Goal: Complete application form: Complete application form

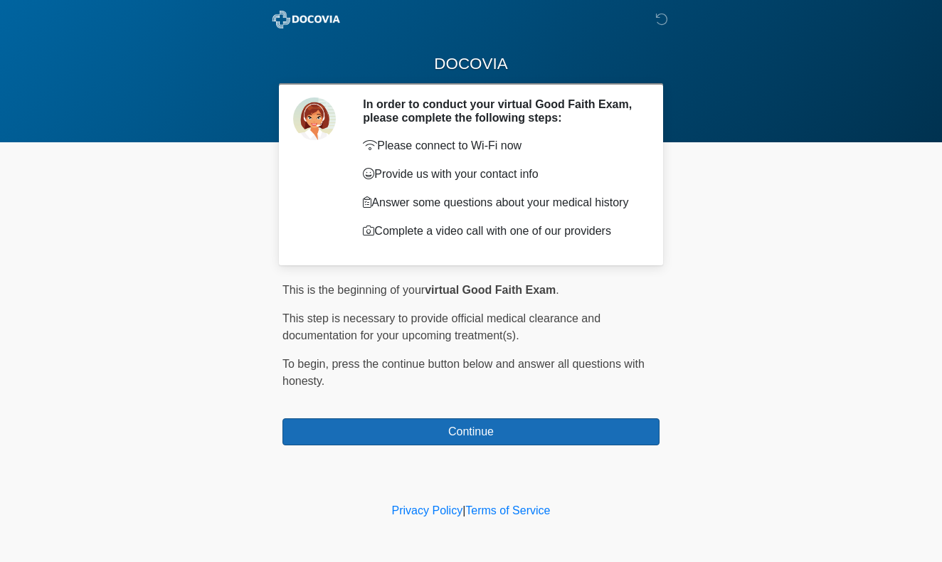
click at [508, 436] on button "Continue" at bounding box center [471, 432] width 377 height 27
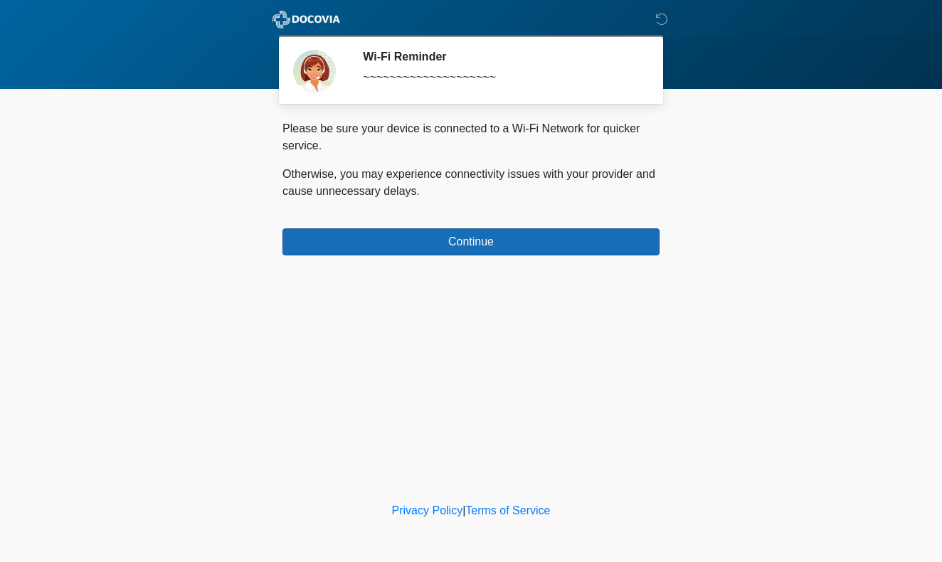
click at [490, 236] on button "Continue" at bounding box center [471, 242] width 377 height 27
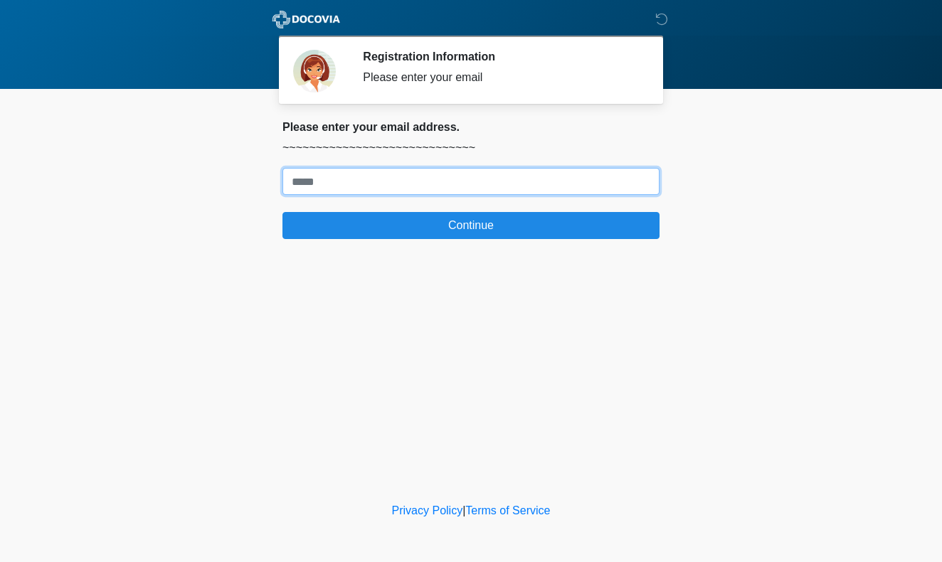
click at [344, 179] on input "Where should we email your treatment plan?" at bounding box center [471, 181] width 377 height 27
type input "**********"
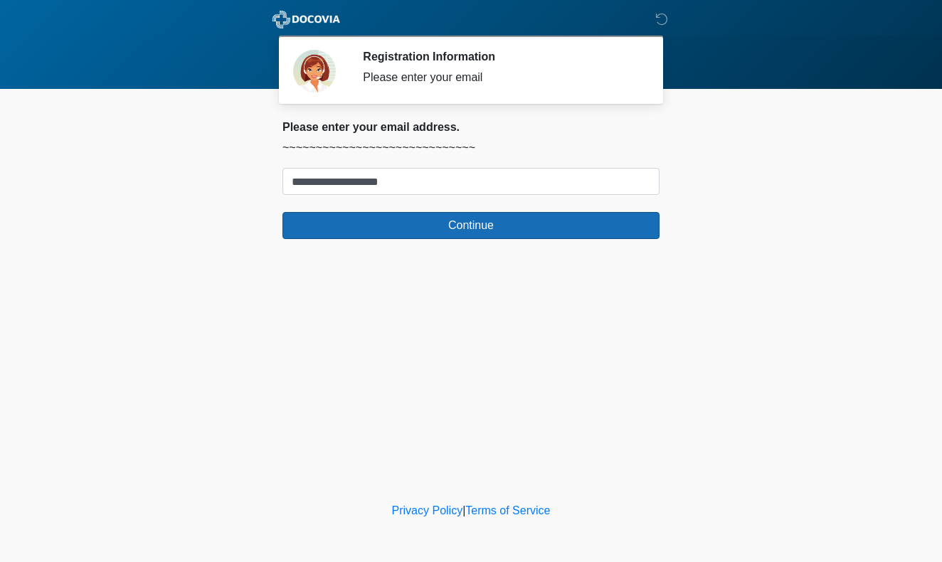
click at [442, 224] on button "Continue" at bounding box center [471, 225] width 377 height 27
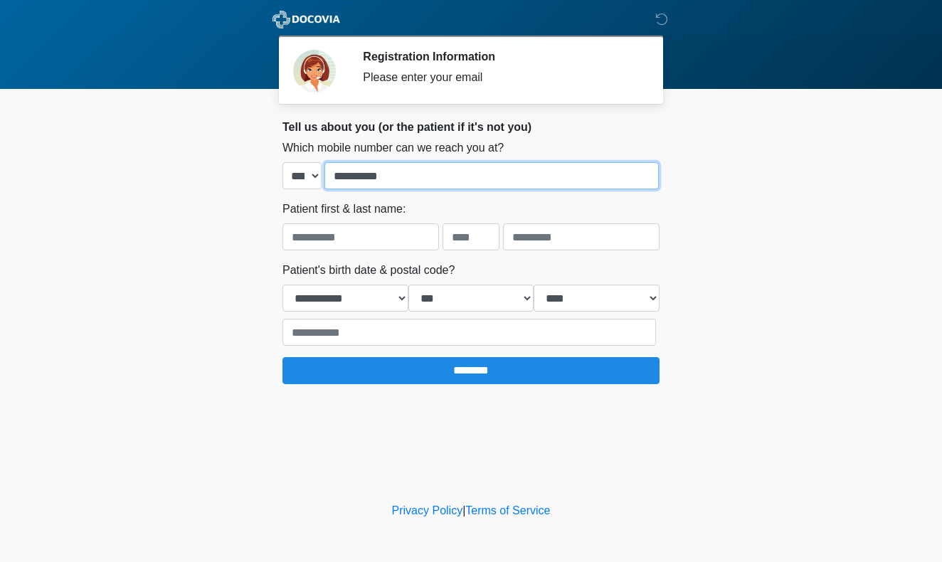
type input "**********"
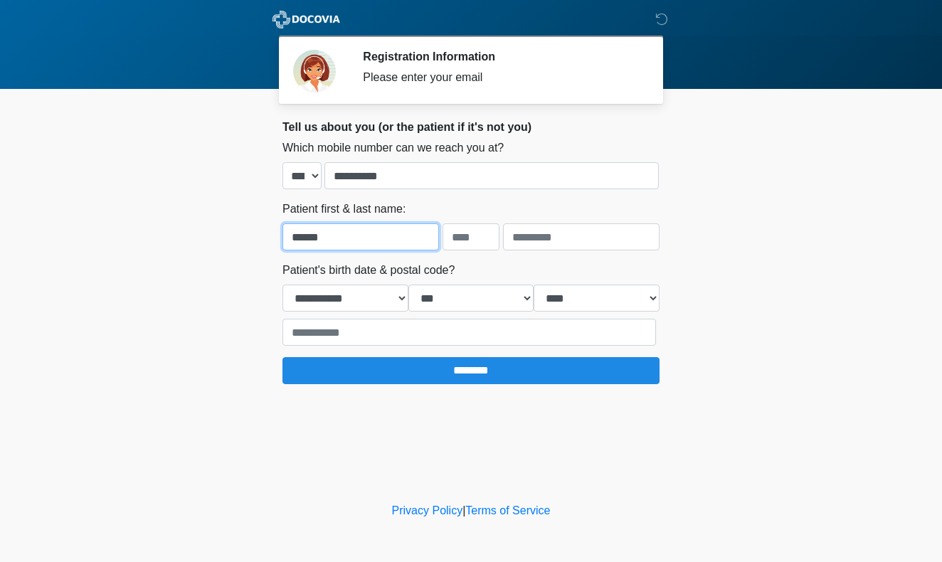
type input "******"
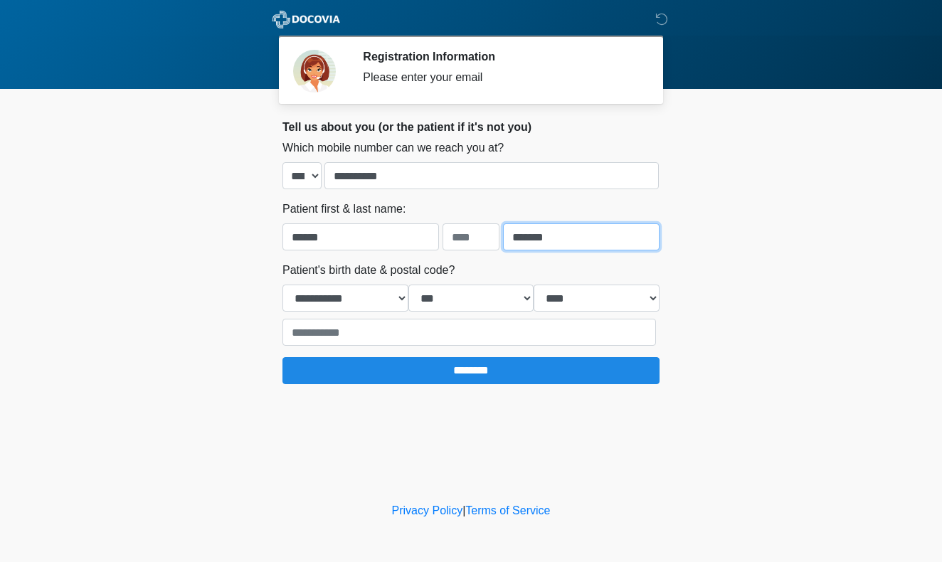
type input "*******"
select select "**"
select select "****"
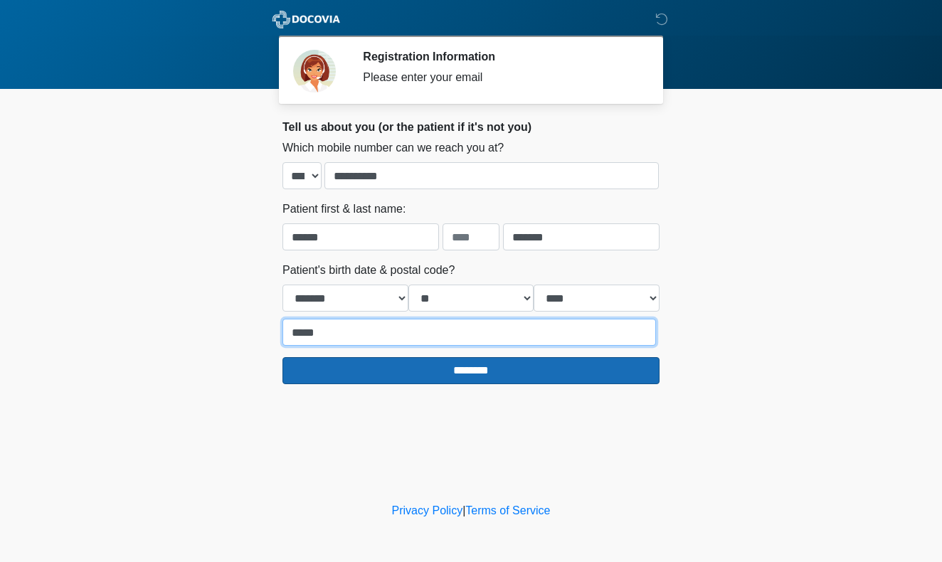
type input "*****"
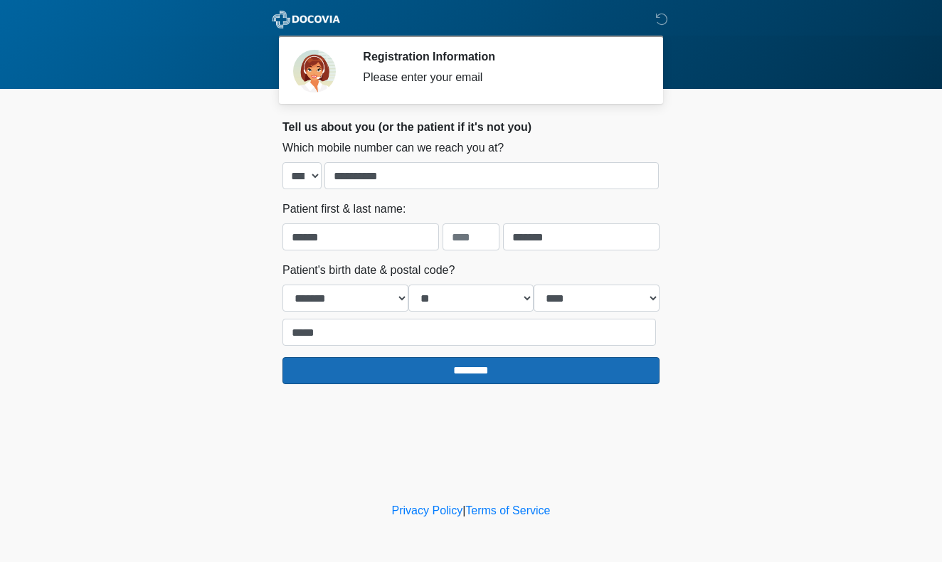
click at [496, 372] on input "********" at bounding box center [471, 370] width 377 height 27
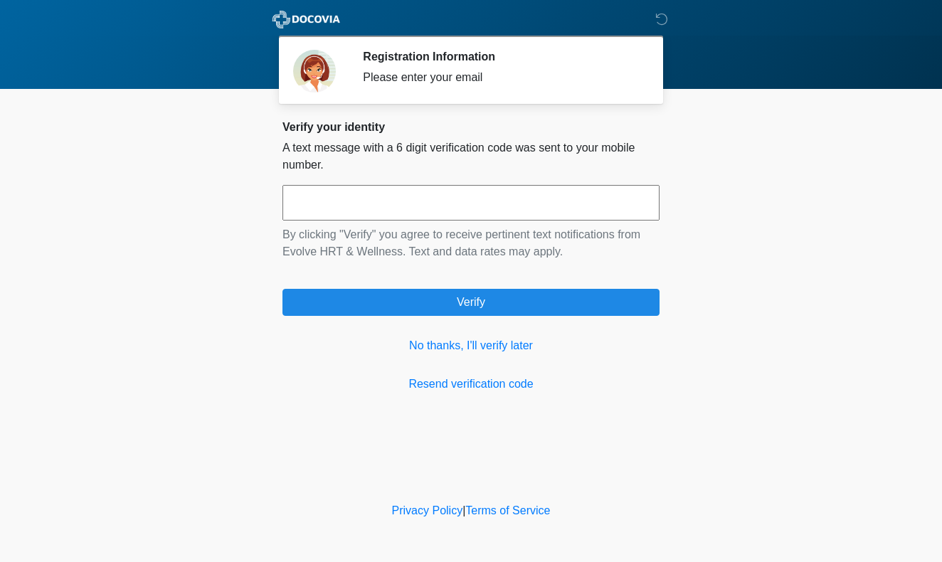
click at [306, 201] on input "text" at bounding box center [471, 203] width 377 height 36
click at [425, 349] on link "No thanks, I'll verify later" at bounding box center [471, 345] width 377 height 17
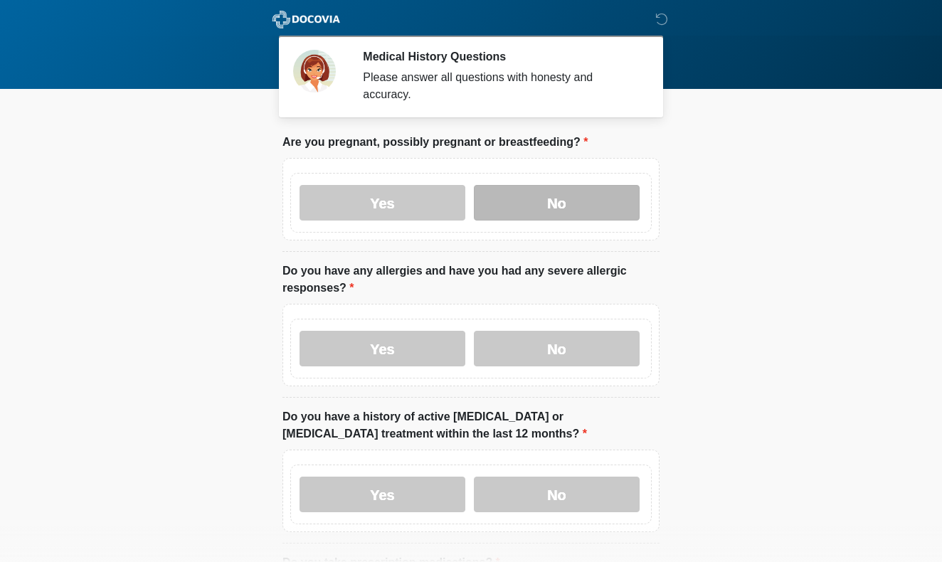
click at [522, 208] on label "No" at bounding box center [557, 203] width 166 height 36
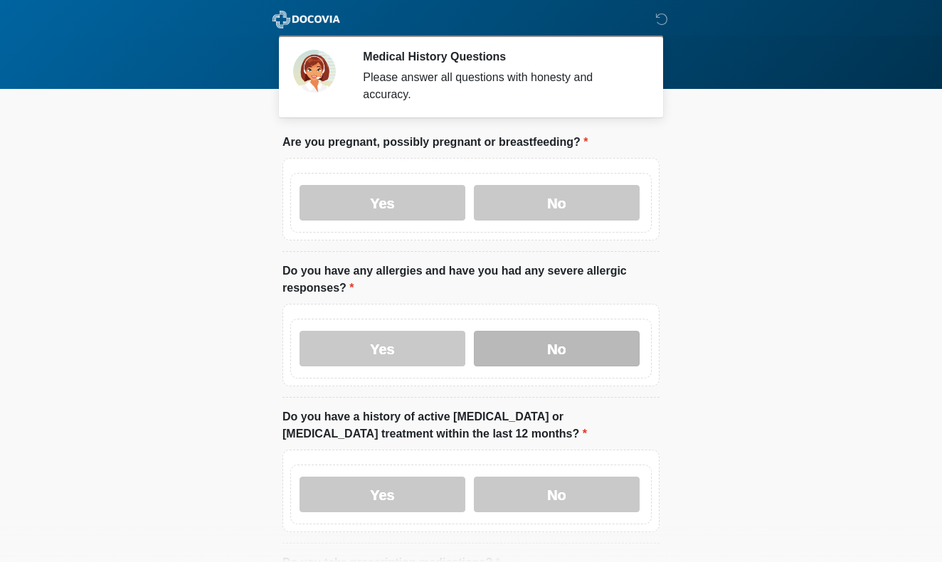
click at [547, 342] on label "No" at bounding box center [557, 349] width 166 height 36
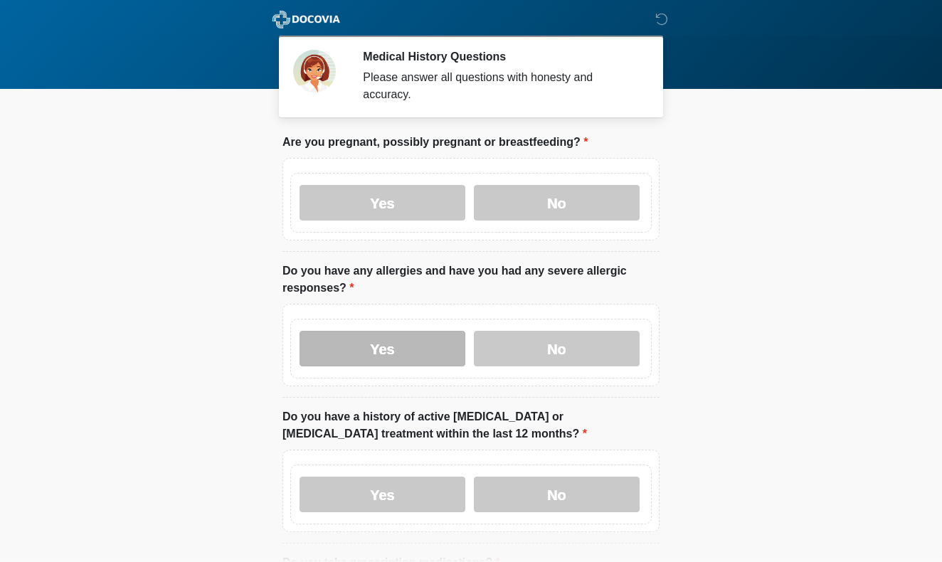
click at [424, 350] on label "Yes" at bounding box center [383, 349] width 166 height 36
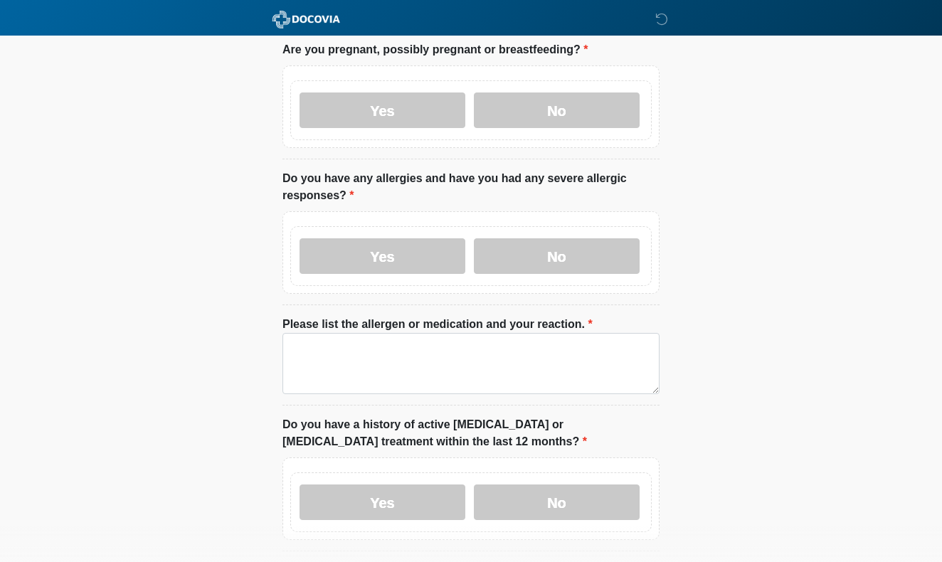
scroll to position [147, 0]
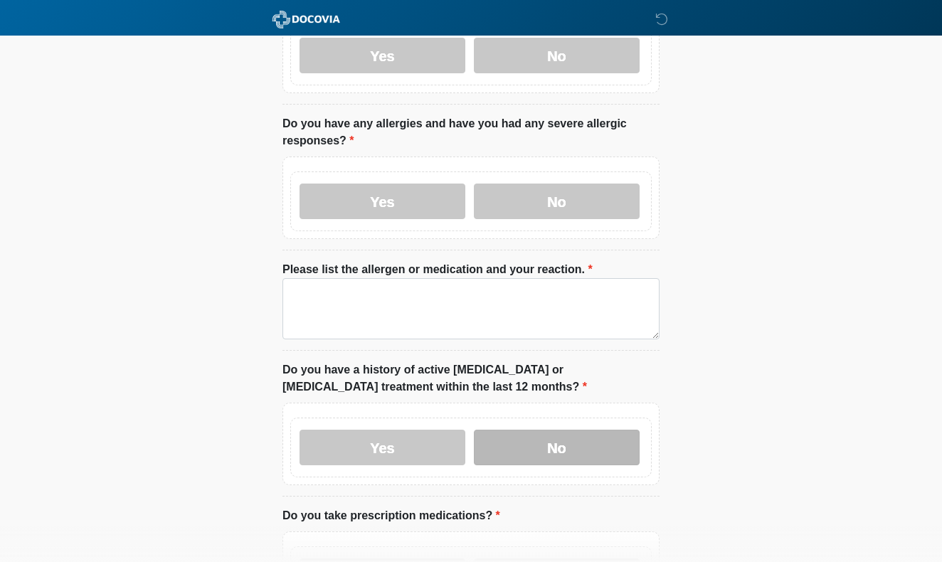
click at [520, 450] on label "No" at bounding box center [557, 448] width 166 height 36
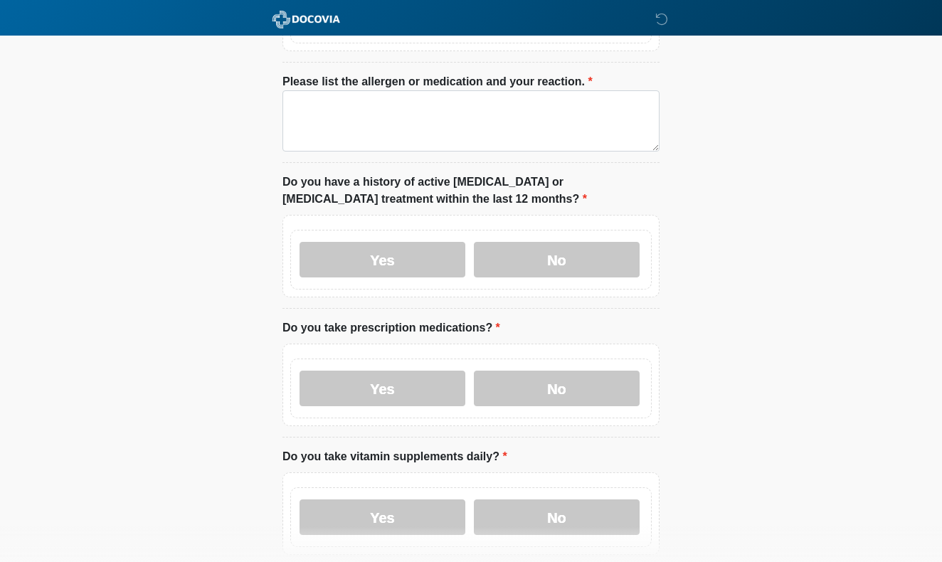
scroll to position [347, 0]
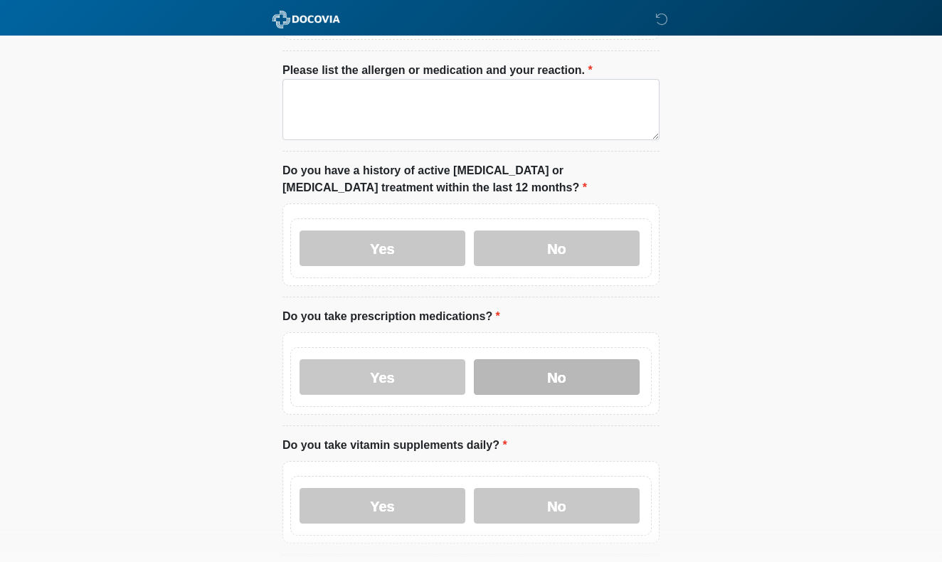
click at [508, 372] on label "No" at bounding box center [557, 377] width 166 height 36
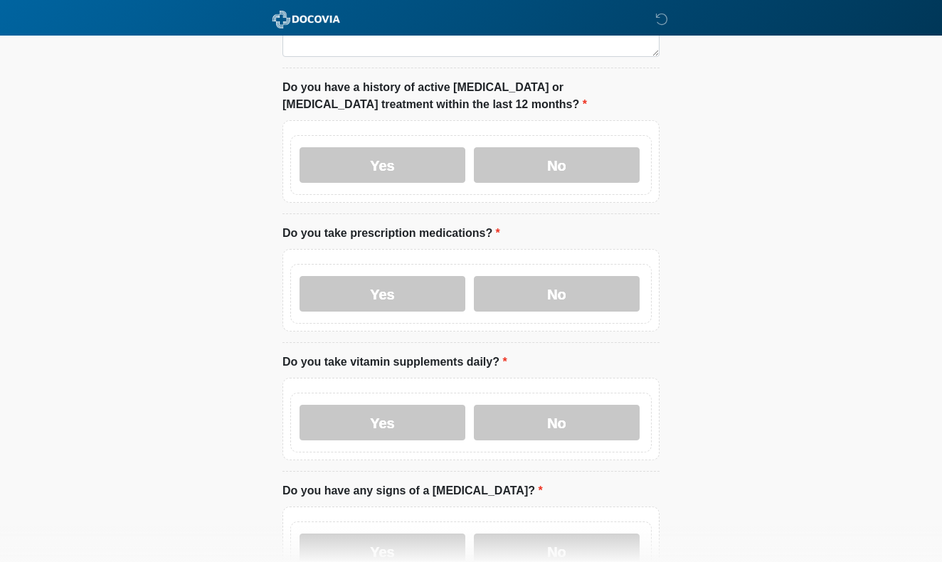
scroll to position [442, 0]
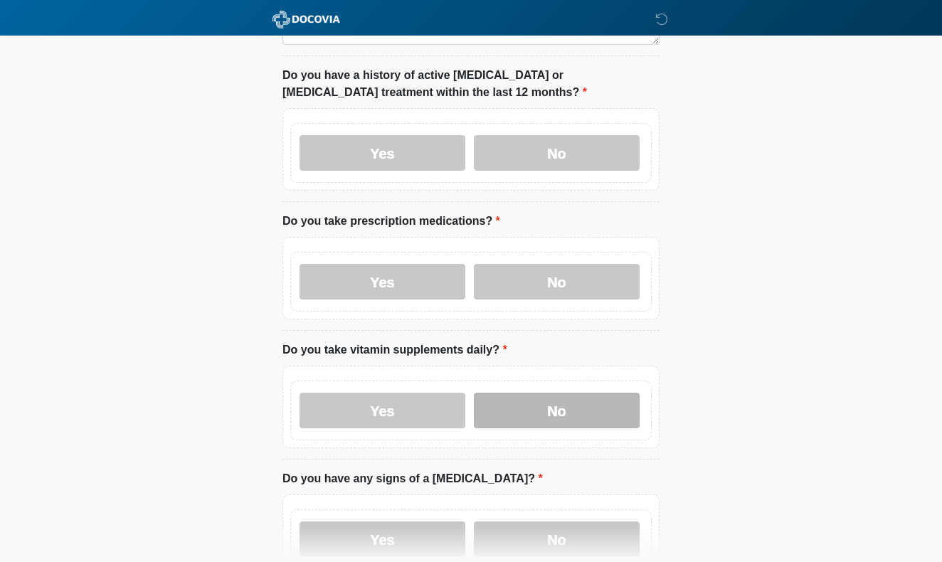
click at [493, 399] on label "No" at bounding box center [557, 411] width 166 height 36
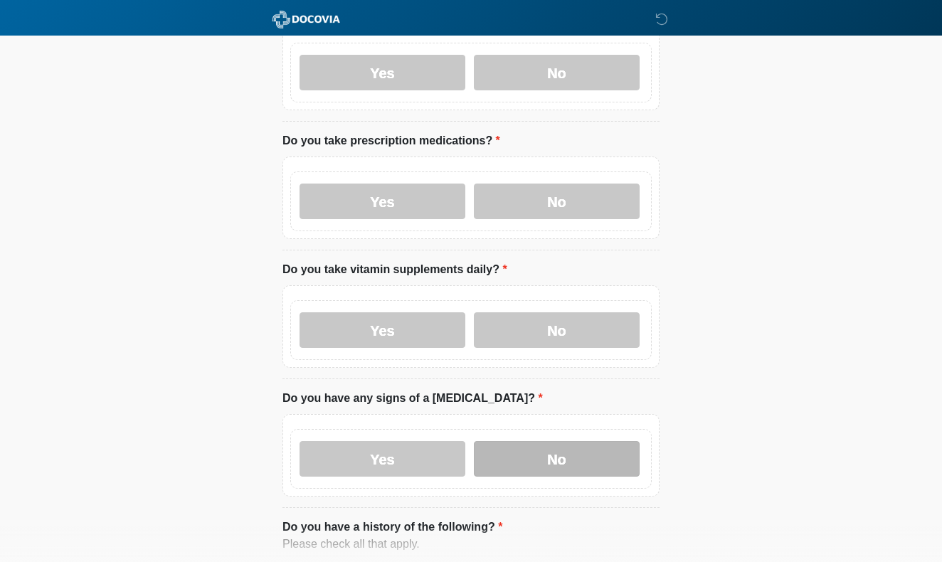
click at [511, 463] on label "No" at bounding box center [557, 459] width 166 height 36
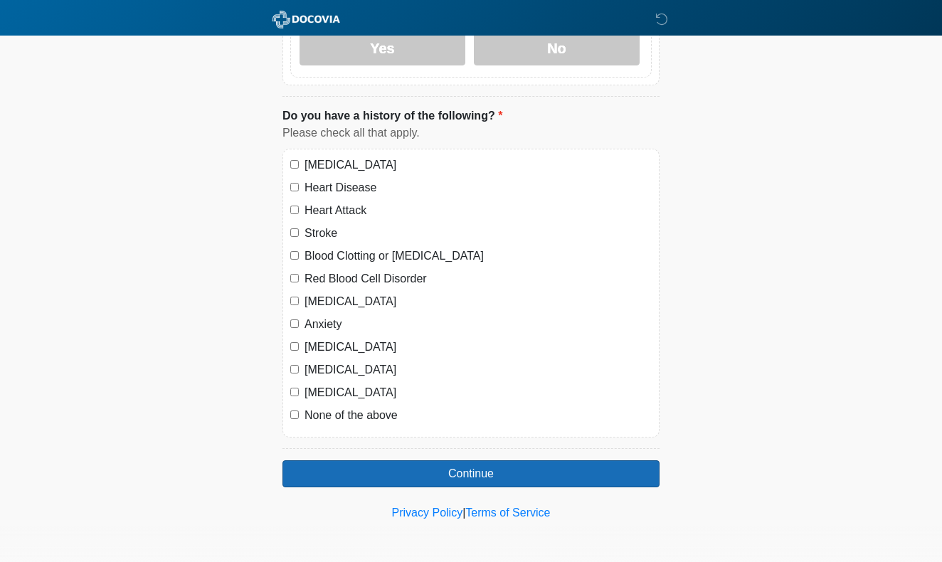
scroll to position [933, 0]
click at [378, 467] on button "Continue" at bounding box center [471, 474] width 377 height 27
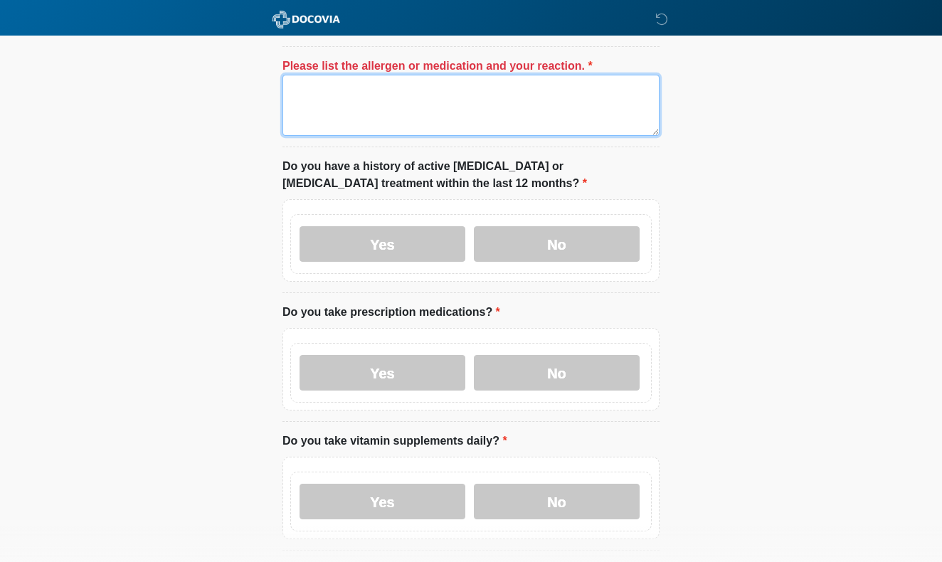
click at [329, 110] on textarea "Please list the allergen or medication and your reaction." at bounding box center [471, 105] width 377 height 61
type textarea "*********"
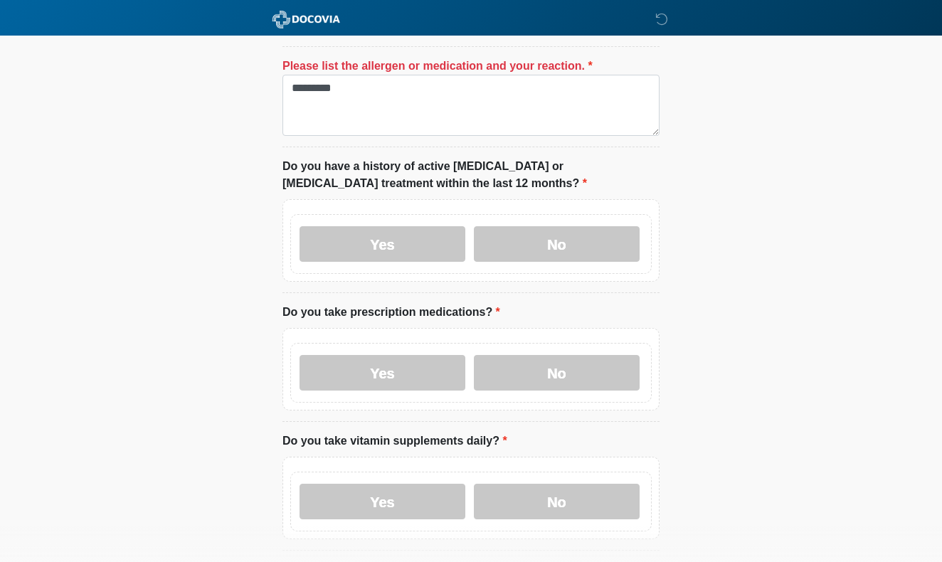
drag, startPoint x: 665, startPoint y: 199, endPoint x: 750, endPoint y: 250, distance: 99.6
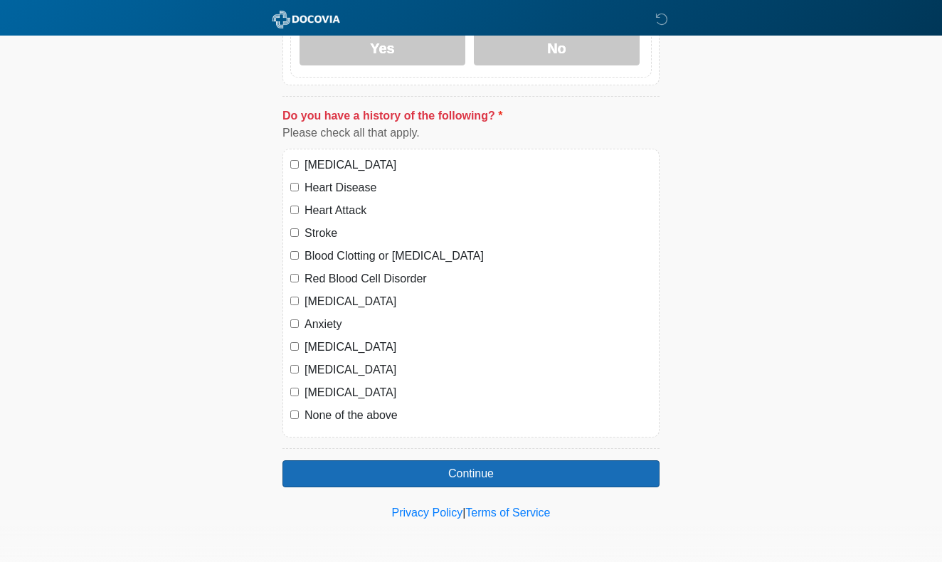
scroll to position [933, 0]
click at [369, 478] on button "Continue" at bounding box center [471, 474] width 377 height 27
click at [368, 468] on button "Continue" at bounding box center [471, 474] width 377 height 27
click at [447, 472] on button "Continue" at bounding box center [471, 474] width 377 height 27
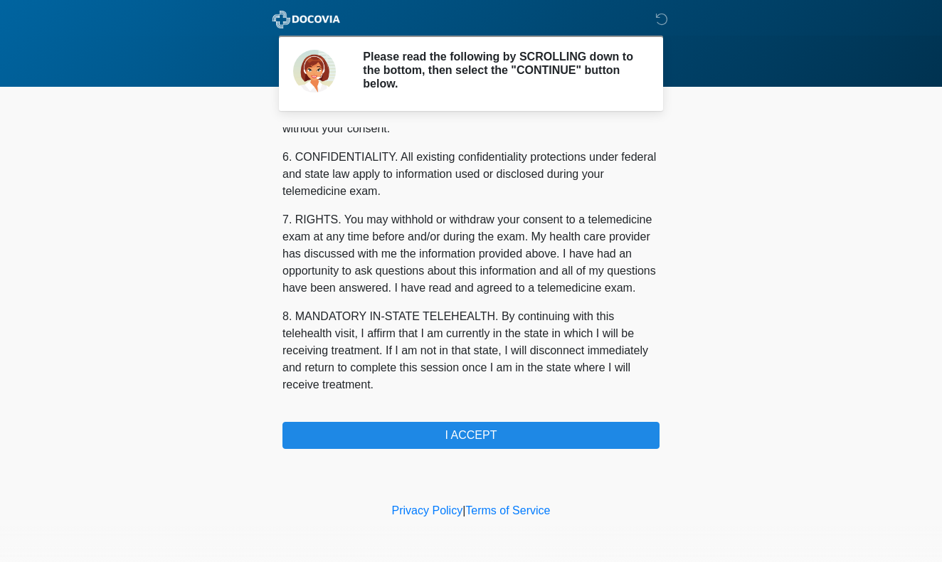
scroll to position [0, 0]
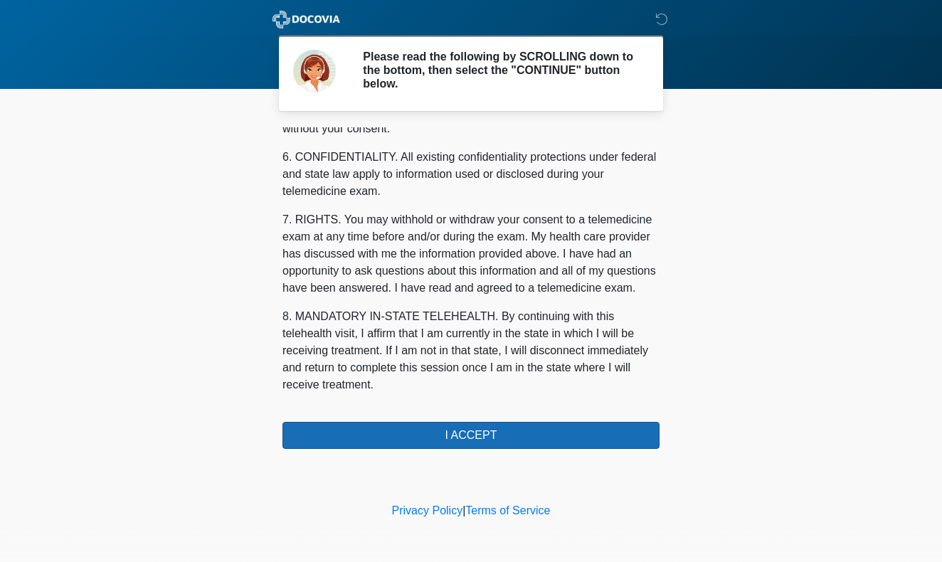
click at [468, 427] on button "I ACCEPT" at bounding box center [471, 435] width 377 height 27
click at [473, 430] on button "I ACCEPT" at bounding box center [471, 435] width 377 height 27
click at [473, 429] on button "I ACCEPT" at bounding box center [471, 435] width 377 height 27
click at [453, 430] on button "I ACCEPT" at bounding box center [471, 435] width 377 height 27
click at [451, 434] on button "I ACCEPT" at bounding box center [471, 435] width 377 height 27
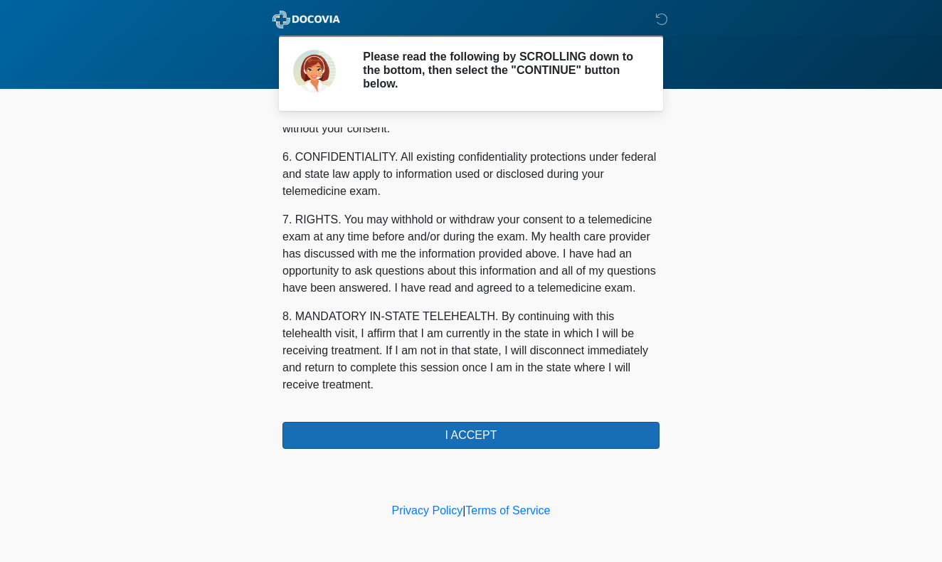
click at [451, 434] on button "I ACCEPT" at bounding box center [471, 435] width 377 height 27
click at [453, 436] on button "I ACCEPT" at bounding box center [471, 435] width 377 height 27
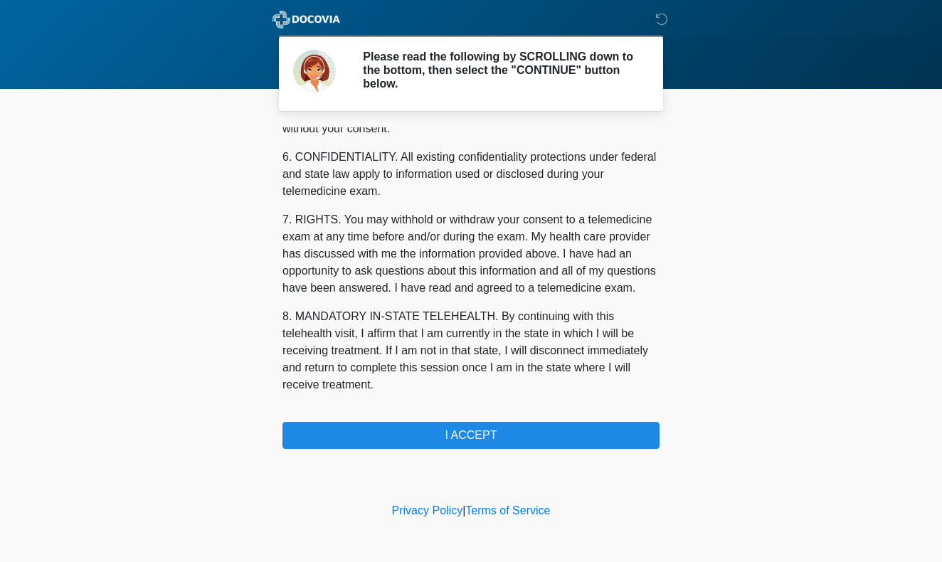
click at [586, 179] on p "6. CONFIDENTIALITY. All existing confidentiality protections under federal and …" at bounding box center [471, 174] width 377 height 51
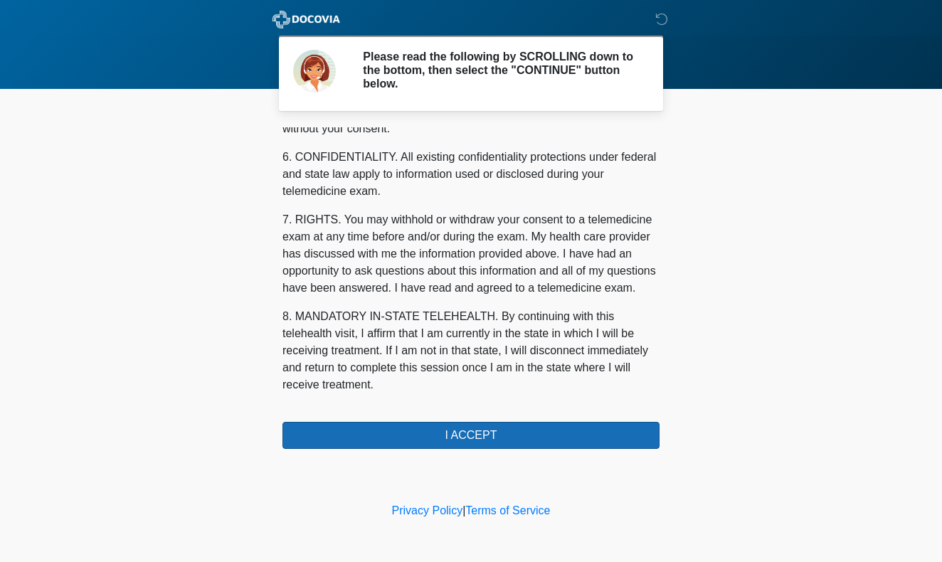
click at [428, 436] on button "I ACCEPT" at bounding box center [471, 435] width 377 height 27
click at [446, 436] on button "I ACCEPT" at bounding box center [471, 435] width 377 height 27
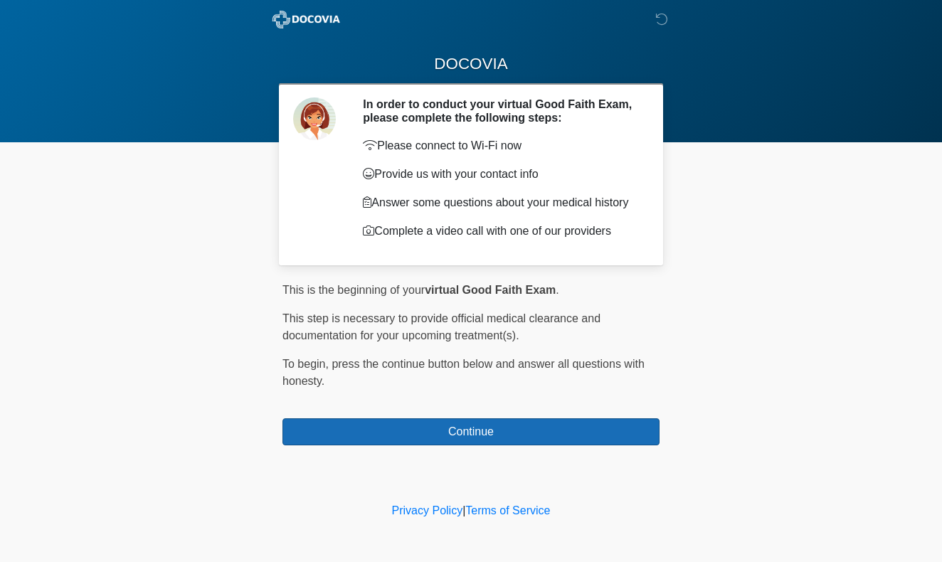
click at [453, 424] on button "Continue" at bounding box center [471, 432] width 377 height 27
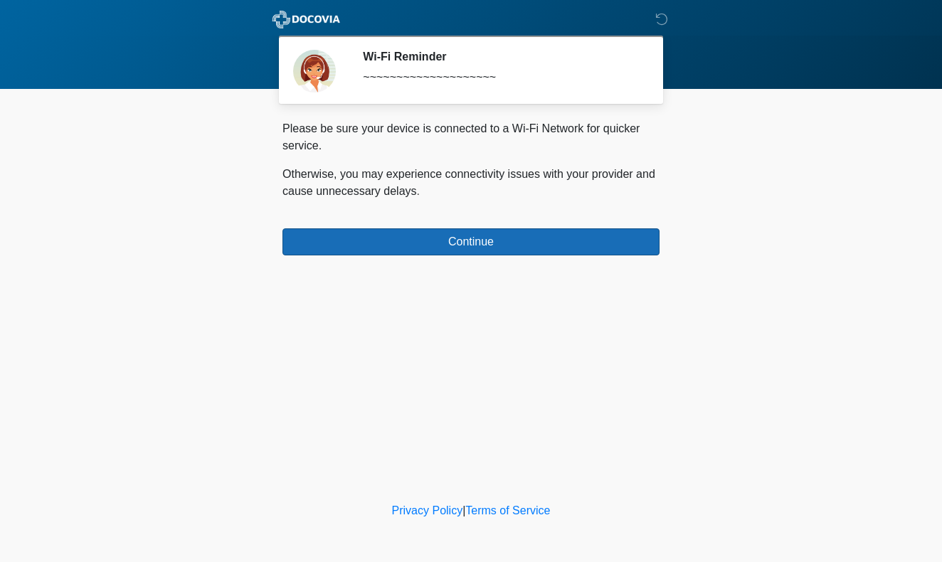
click at [415, 236] on button "Continue" at bounding box center [471, 242] width 377 height 27
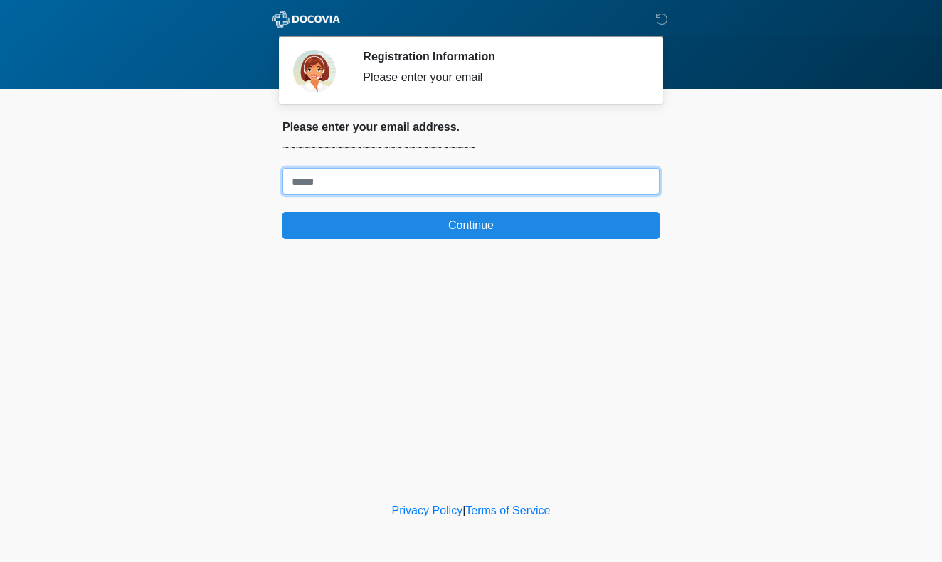
click at [402, 189] on input "Where should we email your treatment plan?" at bounding box center [471, 181] width 377 height 27
type input "**********"
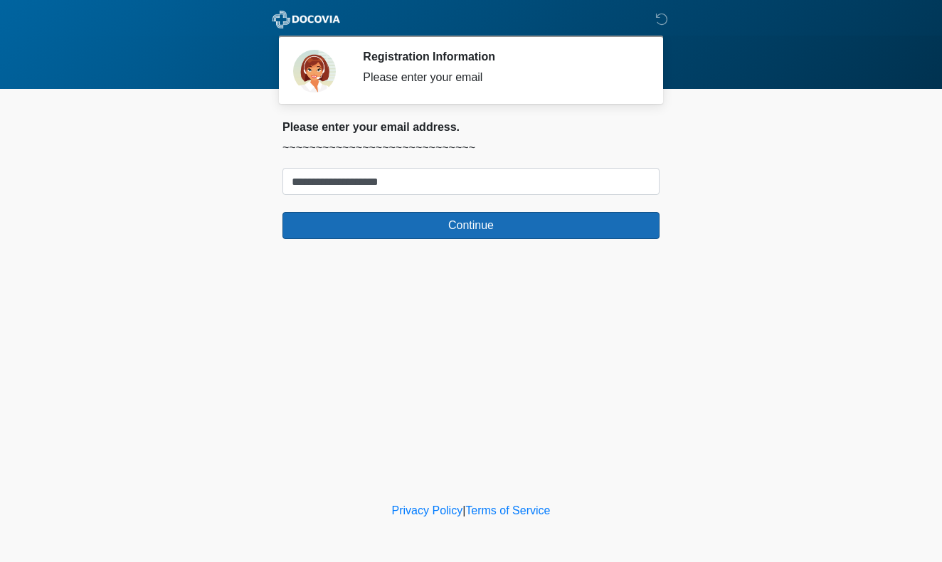
click at [433, 229] on button "Continue" at bounding box center [471, 225] width 377 height 27
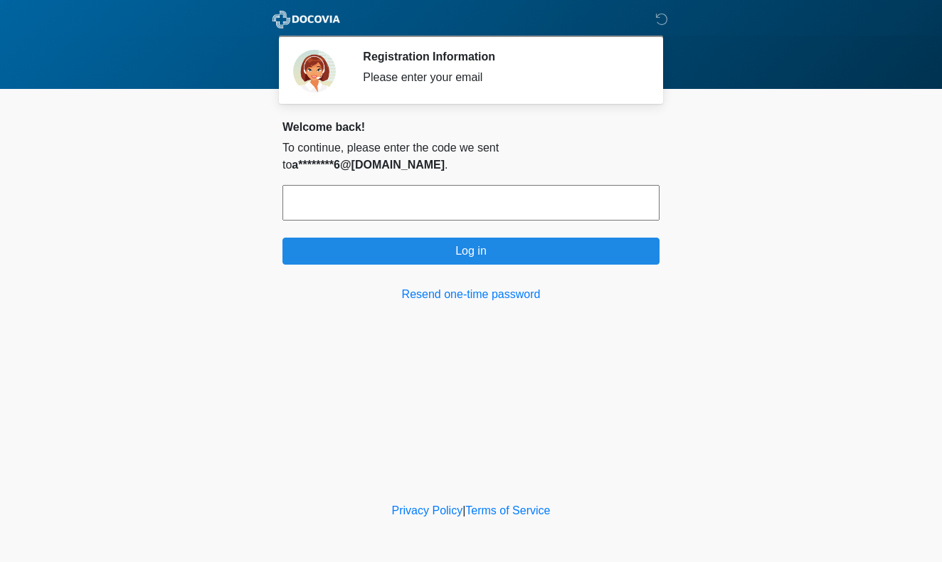
click at [425, 189] on input "text" at bounding box center [471, 203] width 377 height 36
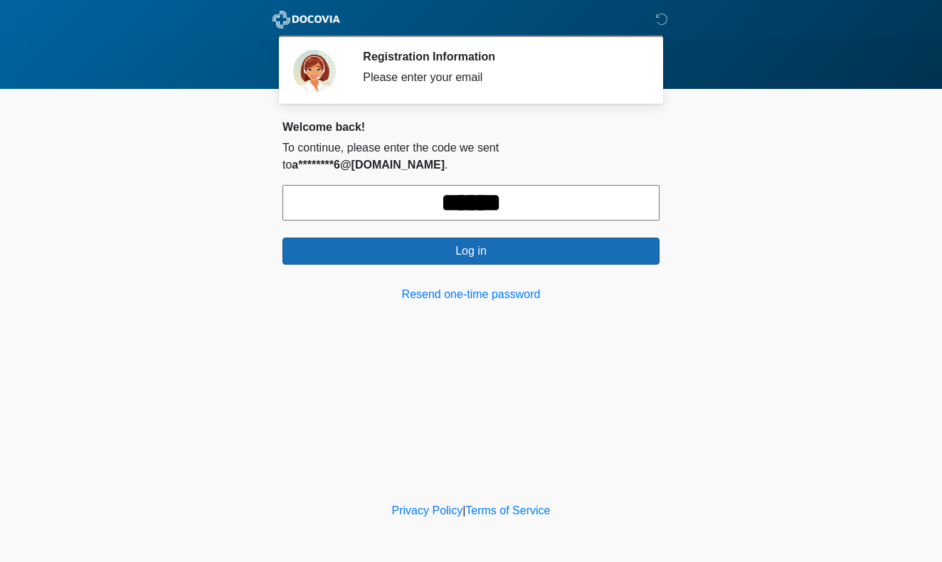
type input "******"
click at [515, 238] on button "Log in" at bounding box center [471, 251] width 377 height 27
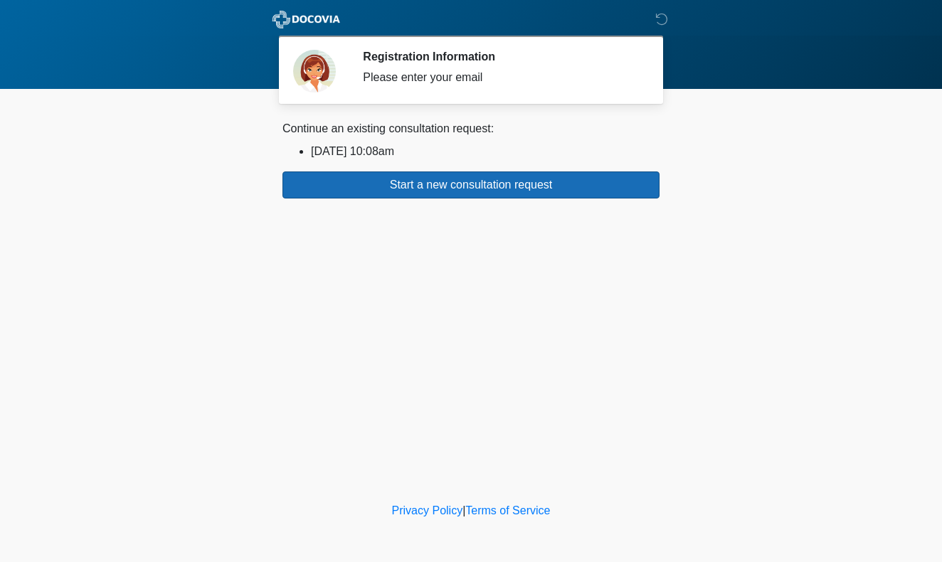
click at [529, 186] on button "Start a new consultation request" at bounding box center [471, 185] width 377 height 27
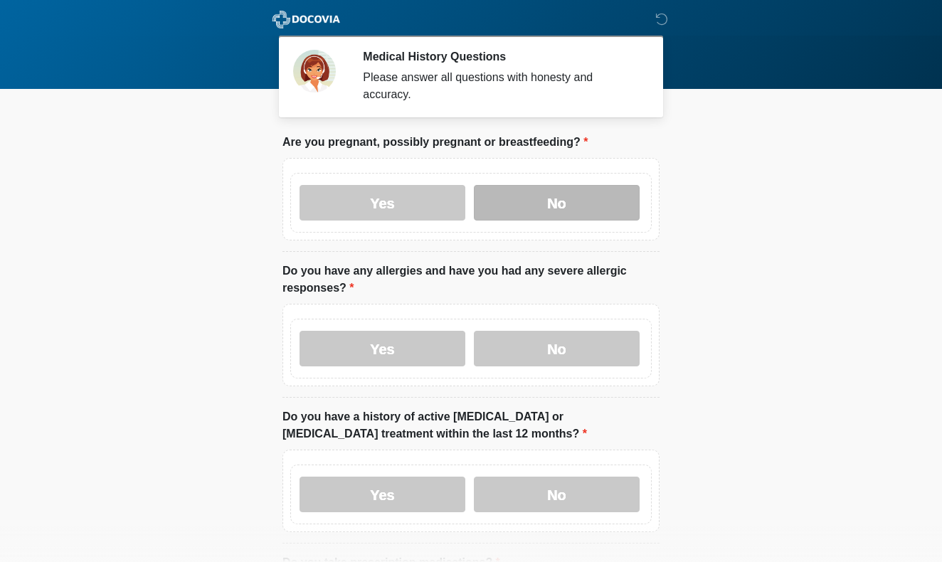
click at [531, 200] on label "No" at bounding box center [557, 203] width 166 height 36
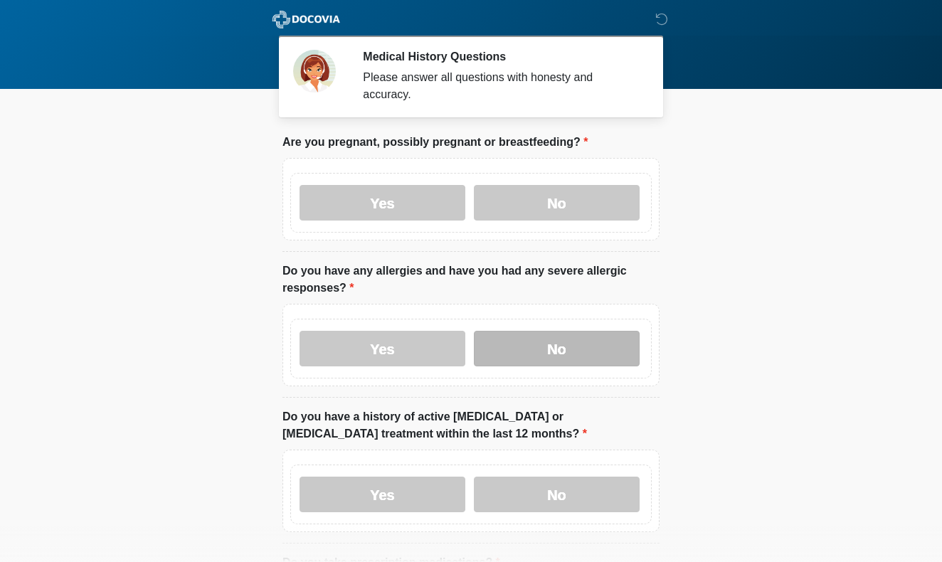
click at [550, 348] on label "No" at bounding box center [557, 349] width 166 height 36
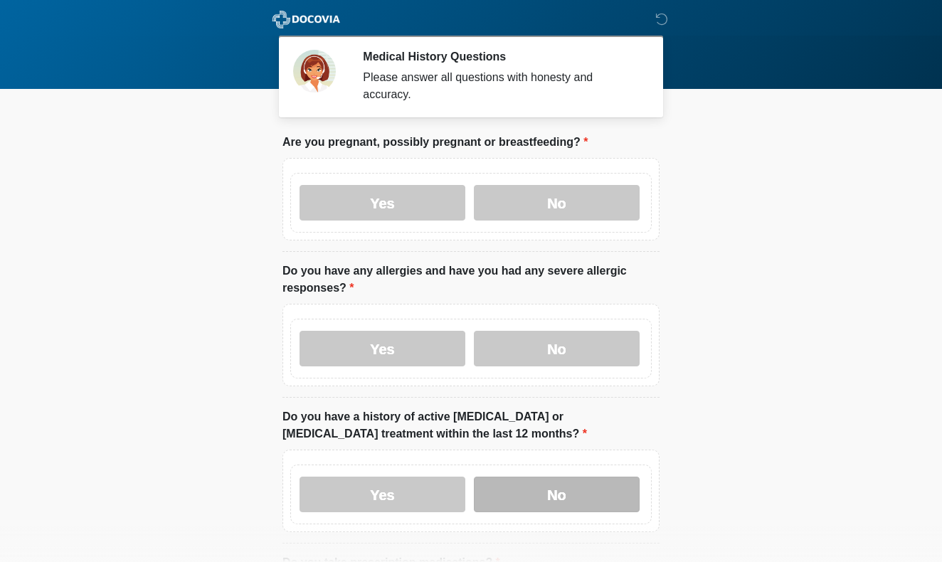
click at [547, 485] on label "No" at bounding box center [557, 495] width 166 height 36
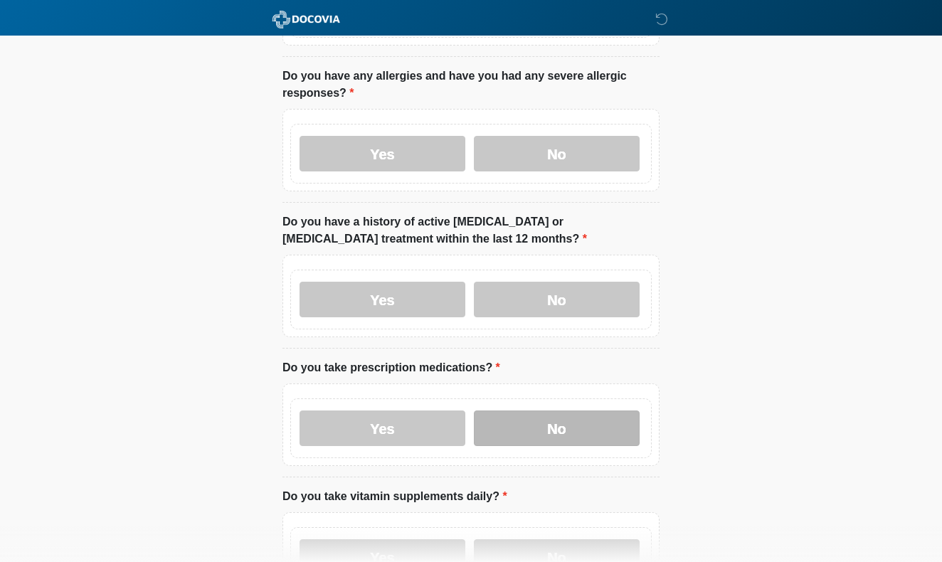
click at [541, 427] on label "No" at bounding box center [557, 429] width 166 height 36
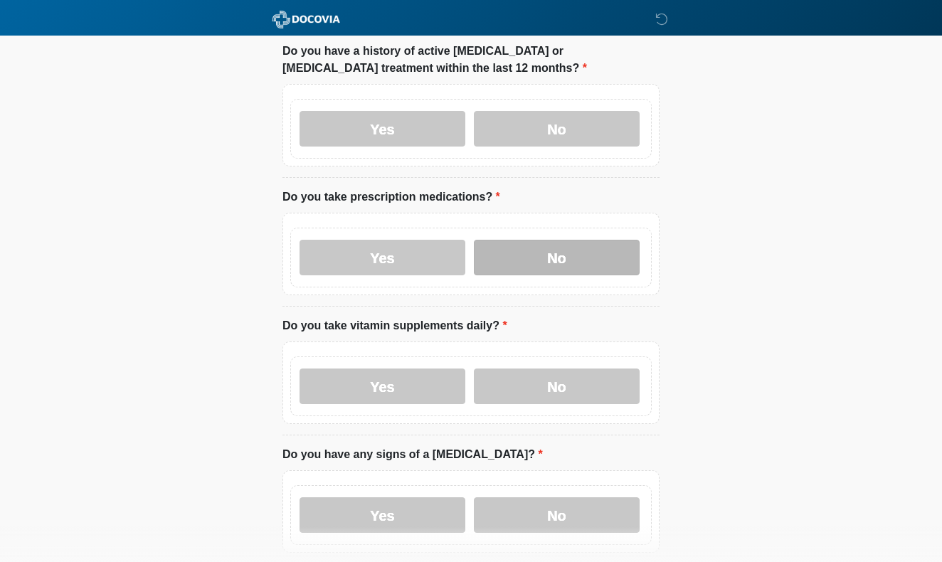
scroll to position [470, 0]
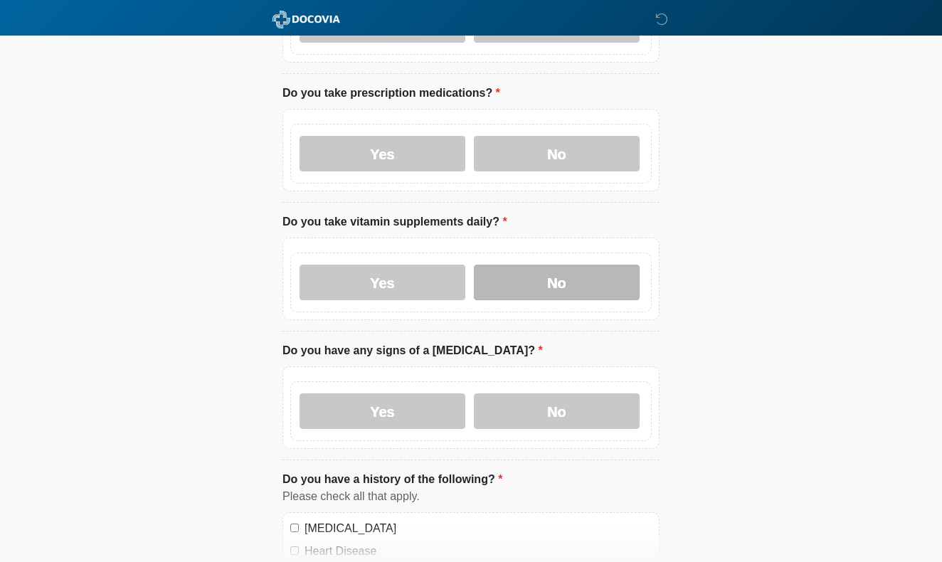
click at [530, 282] on label "No" at bounding box center [557, 283] width 166 height 36
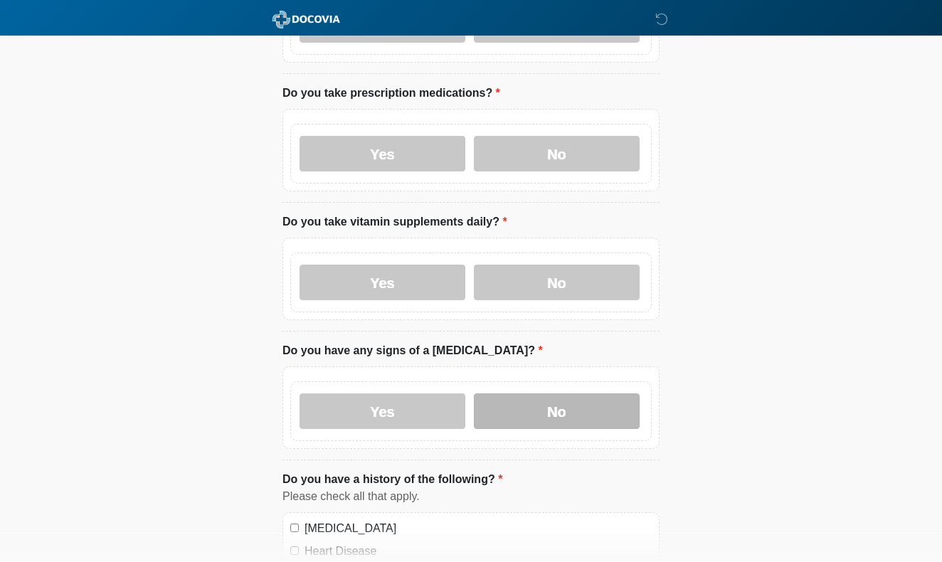
click at [532, 414] on label "No" at bounding box center [557, 412] width 166 height 36
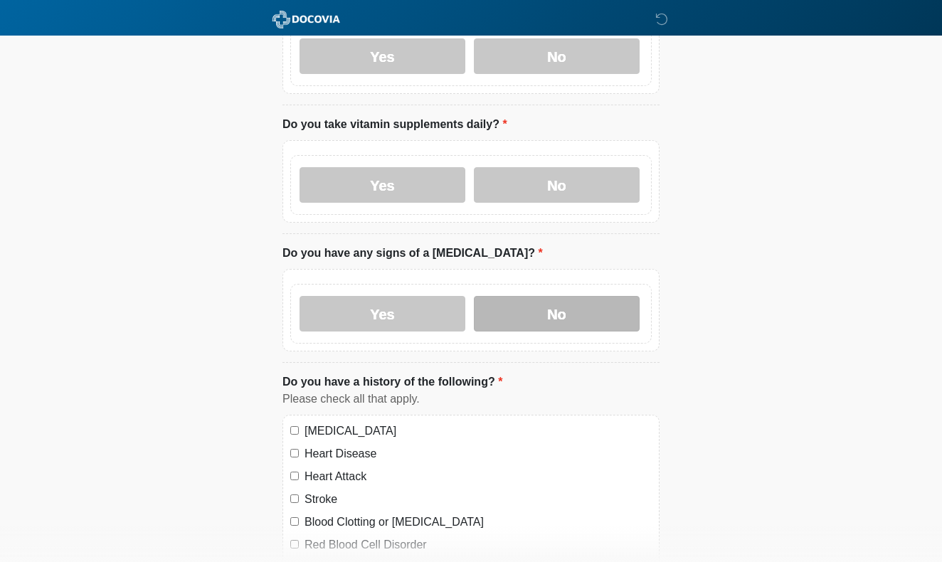
scroll to position [623, 0]
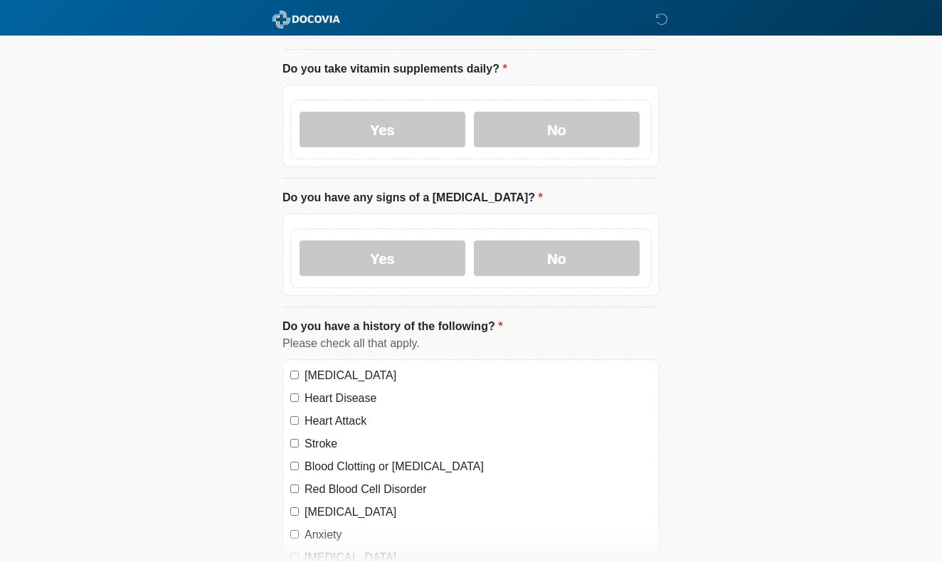
click at [355, 369] on label "[MEDICAL_DATA]" at bounding box center [478, 375] width 347 height 17
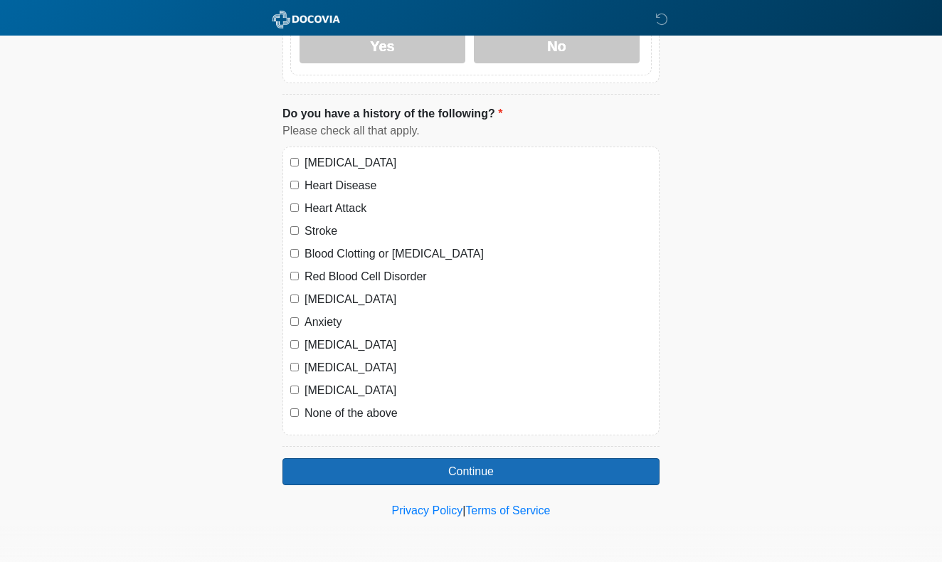
scroll to position [834, 0]
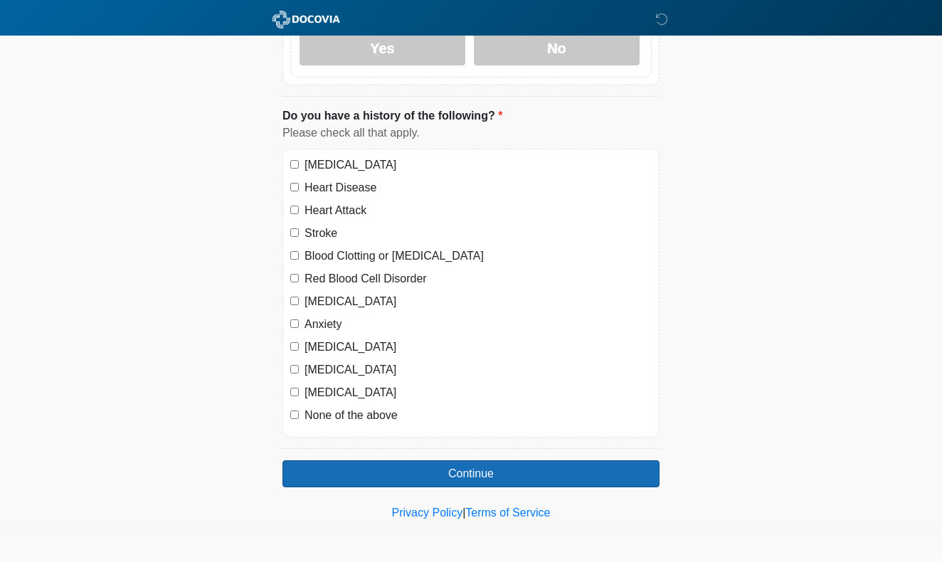
click at [477, 465] on button "Continue" at bounding box center [471, 474] width 377 height 27
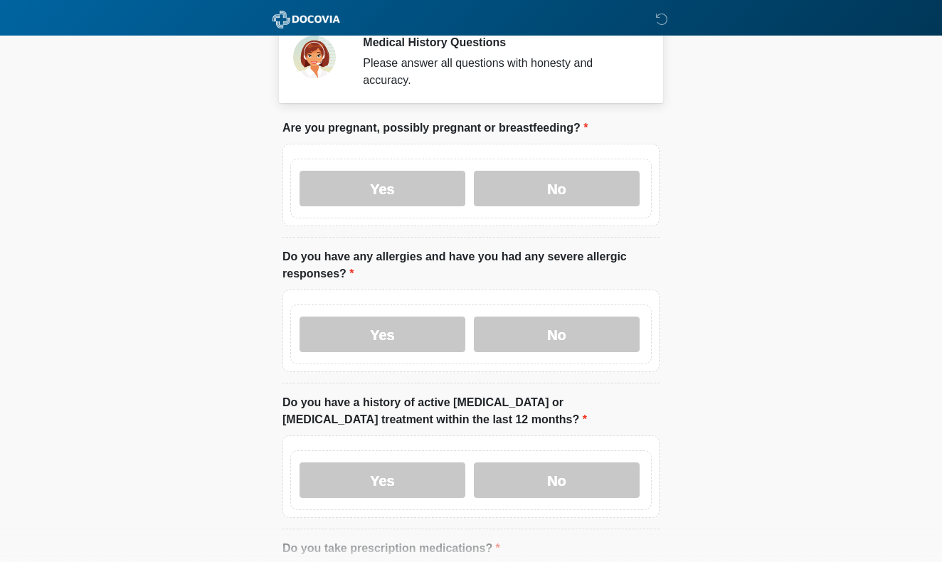
scroll to position [0, 0]
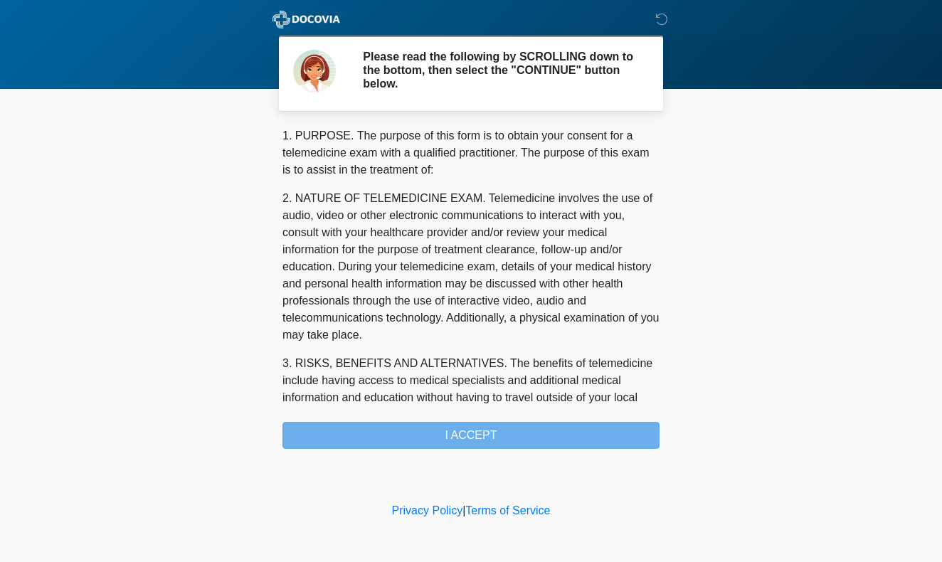
click at [468, 431] on div "1. PURPOSE. The purpose of this form is to obtain your consent for a telemedici…" at bounding box center [471, 288] width 377 height 322
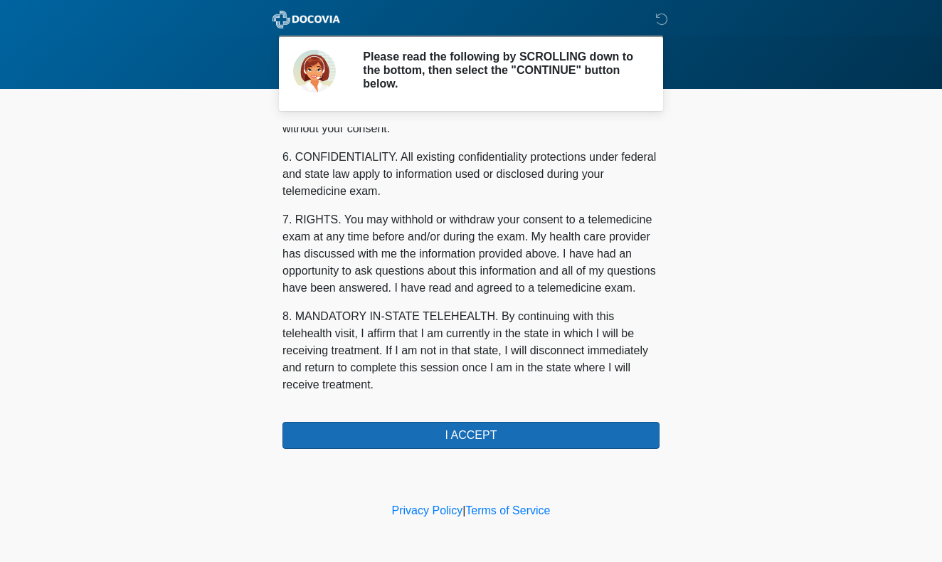
click at [444, 443] on button "I ACCEPT" at bounding box center [471, 435] width 377 height 27
click at [426, 432] on button "I ACCEPT" at bounding box center [471, 435] width 377 height 27
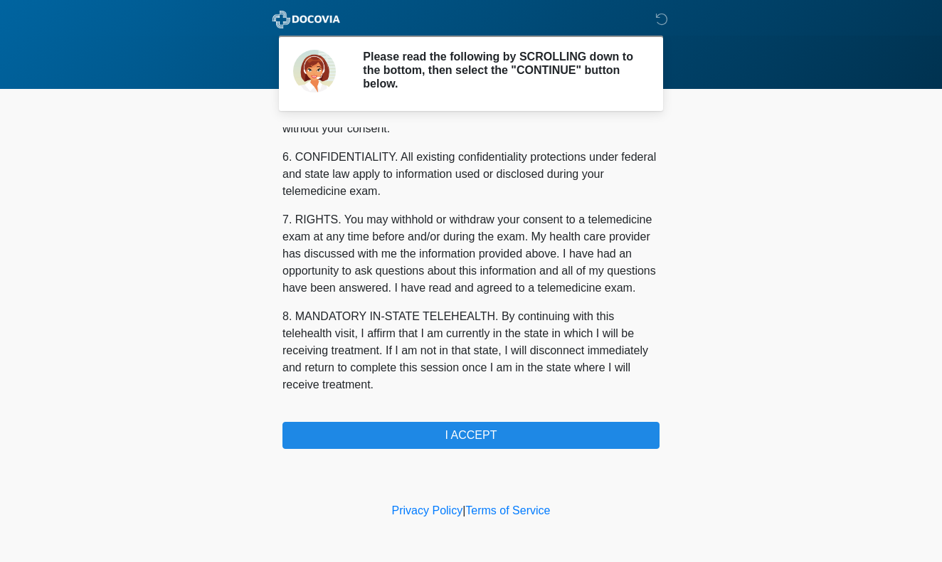
click at [388, 414] on div "1. PURPOSE. The purpose of this form is to obtain your consent for a telemedici…" at bounding box center [471, 288] width 377 height 322
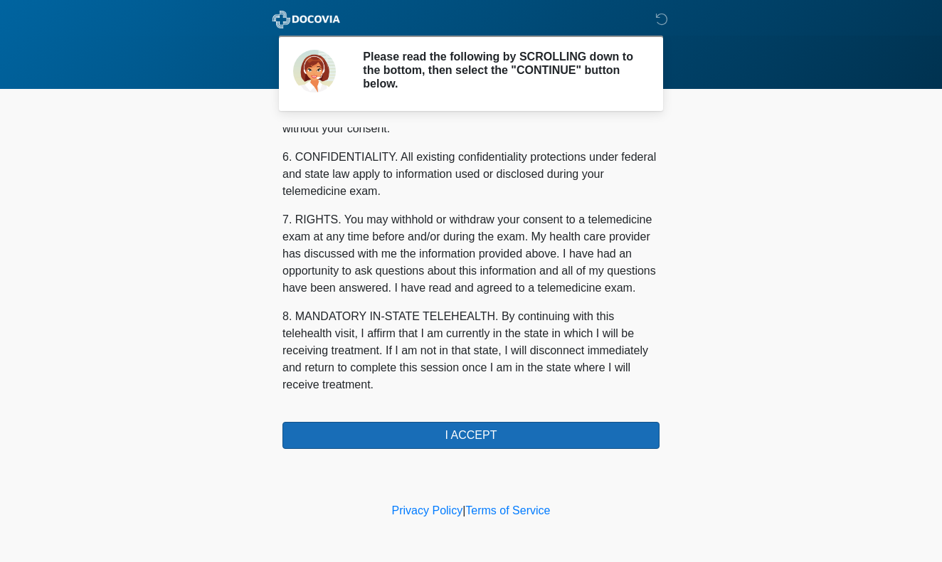
click at [404, 434] on button "I ACCEPT" at bounding box center [471, 435] width 377 height 27
